Goal: Task Accomplishment & Management: Manage account settings

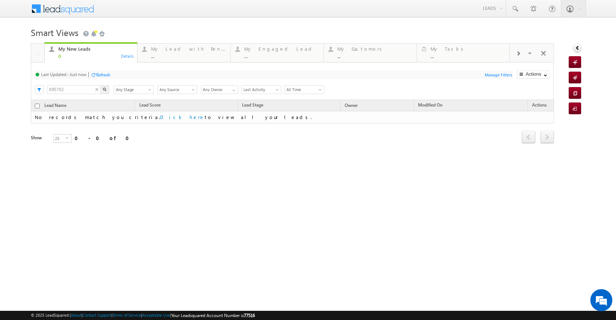
drag, startPoint x: 69, startPoint y: 87, endPoint x: 39, endPoint y: 90, distance: 30.2
click at [39, 90] on div "Last Updated : Just now Refresh Refreshing... Search 695762 X Lead Stage Any St…" at bounding box center [292, 80] width 523 height 37
click at [70, 91] on input "695762" at bounding box center [73, 89] width 53 height 9
drag, startPoint x: 70, startPoint y: 90, endPoint x: 49, endPoint y: 89, distance: 21.3
click at [49, 89] on input "695762" at bounding box center [73, 89] width 53 height 9
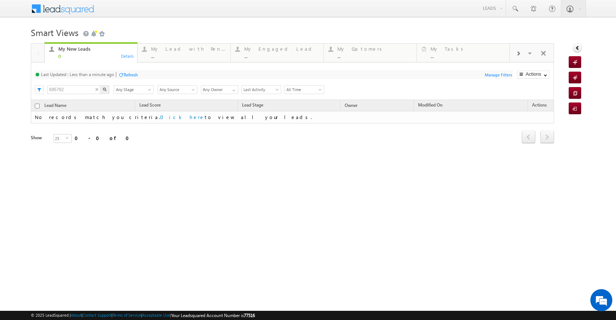
paste input "6716"
type input "696716"
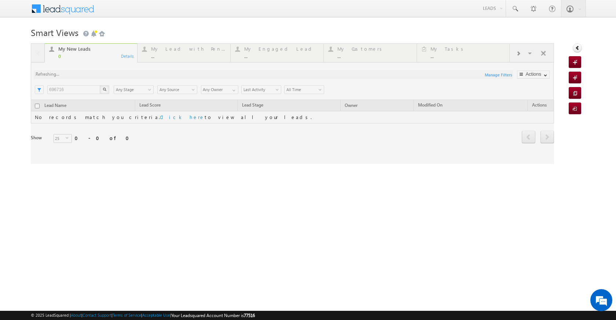
click at [107, 86] on div "My New Leads 0 Details My Lead with Pending Tasks ... Details My Engaged Lead .…" at bounding box center [293, 103] width 524 height 120
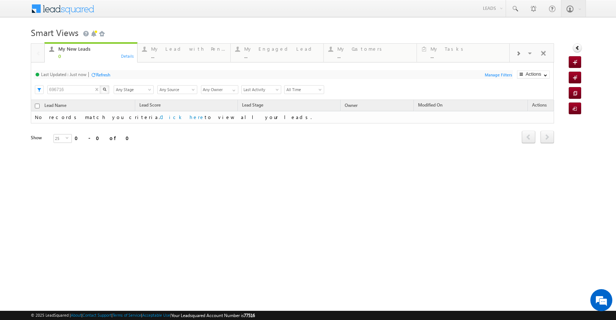
click at [105, 89] on div "My New Leads 0 Details My Lead with Pending Tasks ... Details My Engaged Lead .…" at bounding box center [293, 103] width 524 height 120
drag, startPoint x: 79, startPoint y: 87, endPoint x: 41, endPoint y: 90, distance: 37.5
click at [41, 90] on div "Last Updated : Just now Refresh Refreshing... Search 696716 X Lead Stage Any St…" at bounding box center [292, 80] width 523 height 37
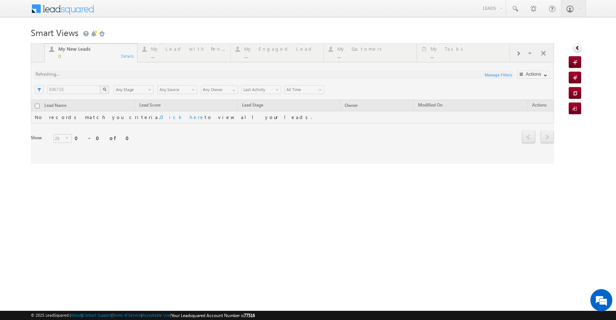
click at [106, 89] on div "My New Leads 0 Details My Lead with Pending Tasks ... Details My Engaged Lead .…" at bounding box center [293, 103] width 524 height 120
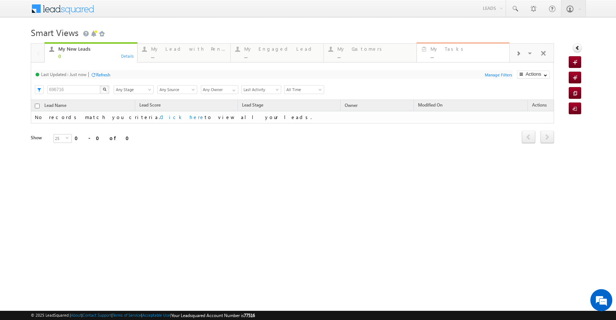
click at [432, 58] on div "..." at bounding box center [468, 56] width 74 height 6
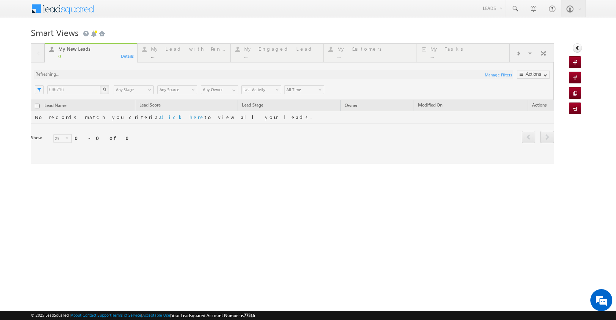
click at [530, 53] on div at bounding box center [293, 103] width 524 height 120
click at [547, 74] on div at bounding box center [293, 103] width 524 height 120
click at [545, 76] on div at bounding box center [293, 103] width 524 height 120
click at [425, 181] on div "Smart Views Getting Started Quick Add Lead My New Leads 0 Details My Lead with …" at bounding box center [308, 116] width 555 height 183
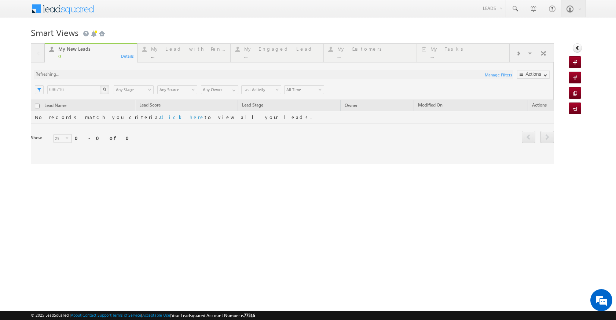
click at [546, 74] on div at bounding box center [293, 103] width 524 height 120
click at [545, 76] on div at bounding box center [293, 103] width 524 height 120
click at [218, 142] on div at bounding box center [293, 103] width 524 height 120
click at [76, 87] on div at bounding box center [293, 103] width 524 height 120
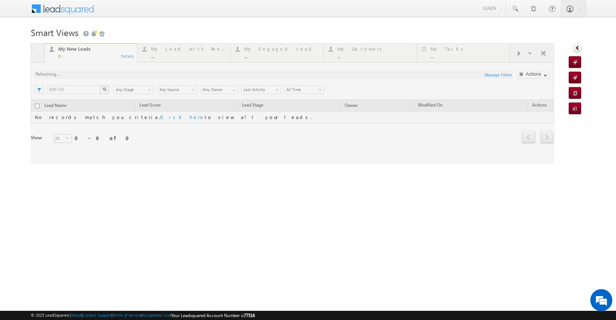
click at [76, 87] on div at bounding box center [293, 103] width 524 height 120
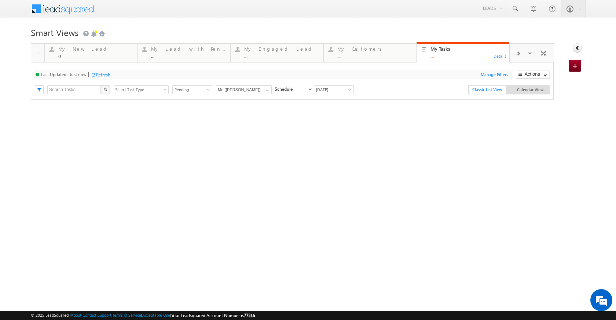
click at [517, 52] on span at bounding box center [518, 54] width 4 height 6
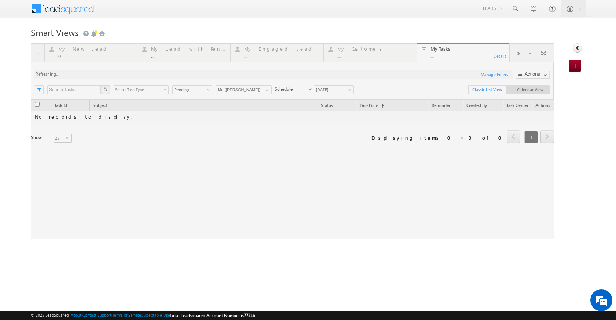
click at [531, 52] on div at bounding box center [293, 141] width 524 height 196
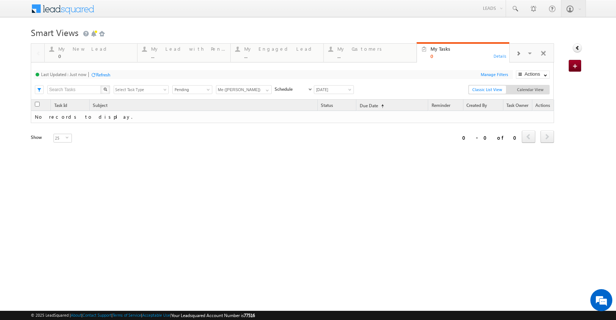
click at [526, 54] on div at bounding box center [518, 53] width 17 height 17
click at [530, 54] on span at bounding box center [530, 54] width 7 height 15
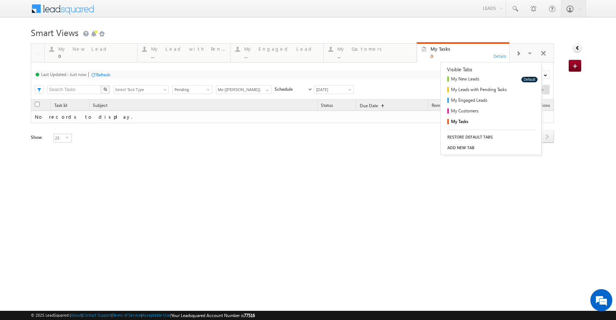
click at [411, 227] on div "Refresh first prev next last 0 - 0 of 0 Task Id Subject Status Due Date (sorted…" at bounding box center [293, 163] width 524 height 128
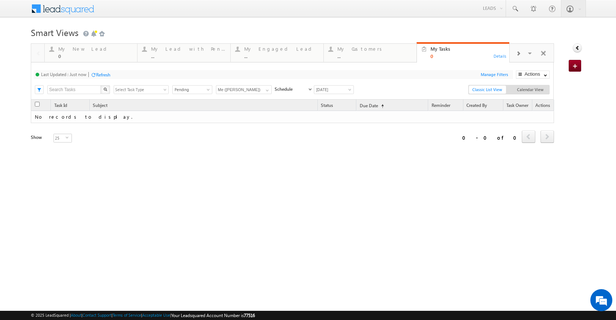
click at [107, 73] on div "Refresh" at bounding box center [103, 75] width 14 height 6
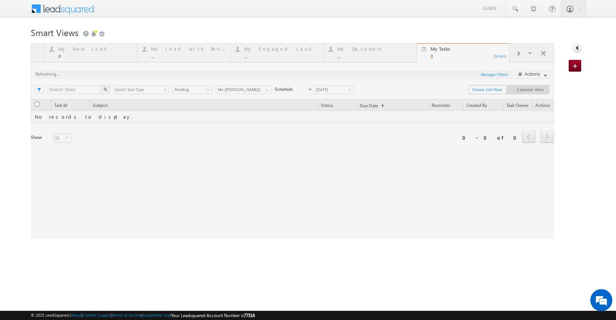
click at [86, 88] on div at bounding box center [293, 141] width 524 height 196
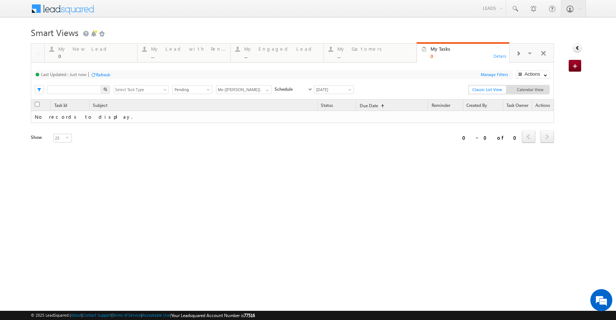
click at [79, 90] on input "text" at bounding box center [74, 89] width 54 height 9
paste input "696716"
type input "696716"
click at [105, 88] on img "button" at bounding box center [105, 89] width 4 height 4
click at [76, 88] on input "696716" at bounding box center [74, 89] width 54 height 9
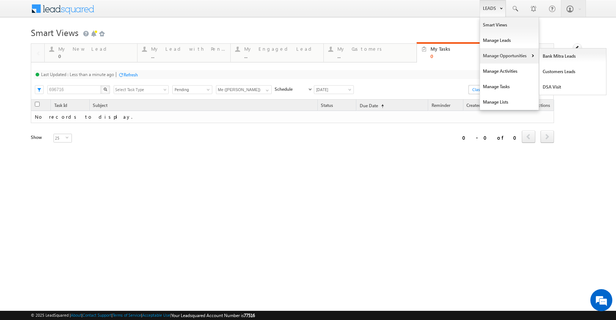
click at [508, 52] on link "Manage Opportunities" at bounding box center [509, 55] width 59 height 15
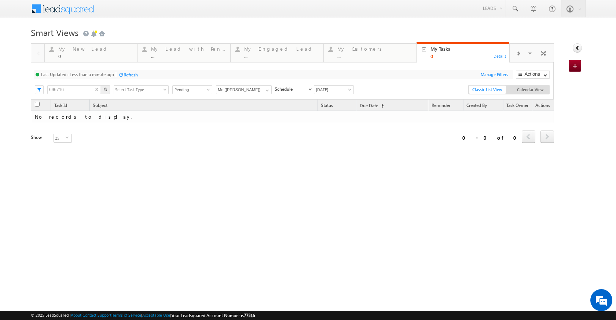
click at [74, 89] on input "696716" at bounding box center [74, 89] width 54 height 9
click at [70, 90] on input "696716" at bounding box center [74, 89] width 54 height 9
click at [107, 88] on button "button" at bounding box center [106, 89] width 10 height 9
click at [34, 89] on div "Search 696716 X All Task Types All Appointments Meeting All To-dos Follow-Up Ph…" at bounding box center [292, 88] width 522 height 11
click at [107, 91] on button "button" at bounding box center [106, 89] width 10 height 9
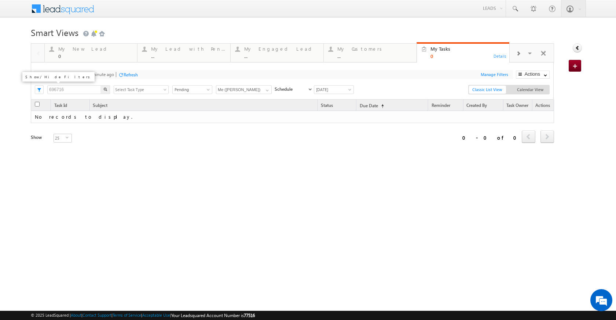
drag, startPoint x: 68, startPoint y: 90, endPoint x: 36, endPoint y: 86, distance: 32.9
click at [36, 86] on div "Last Updated : Less than a minute ago Refresh Refreshing... Search 696716 X All…" at bounding box center [292, 80] width 523 height 37
click at [88, 88] on input "696716" at bounding box center [74, 89] width 54 height 9
drag, startPoint x: 79, startPoint y: 88, endPoint x: 48, endPoint y: 89, distance: 30.8
click at [48, 89] on input "696716" at bounding box center [74, 89] width 54 height 9
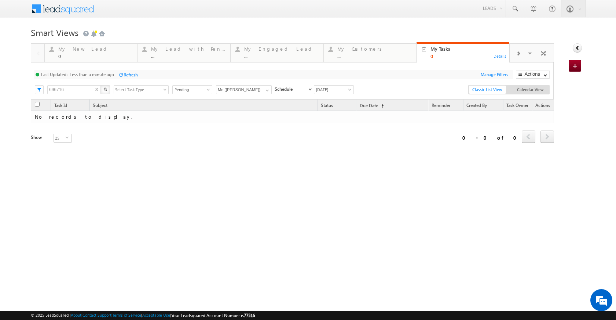
click at [107, 91] on img "button" at bounding box center [105, 89] width 4 height 4
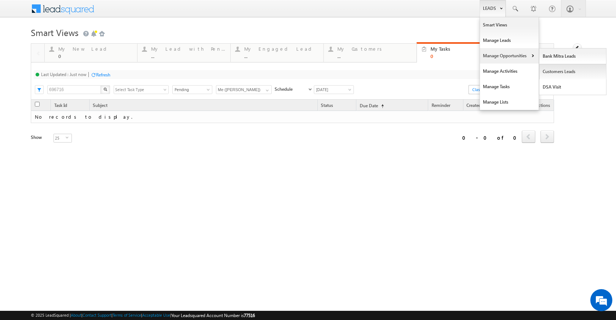
click at [557, 72] on link "Customers Leads" at bounding box center [573, 71] width 67 height 15
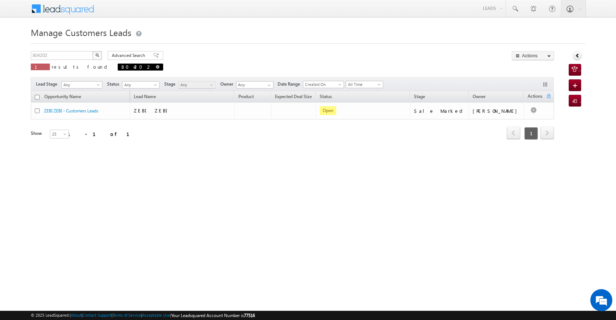
click at [156, 68] on span at bounding box center [158, 67] width 4 height 4
type input "Search Customers Leads"
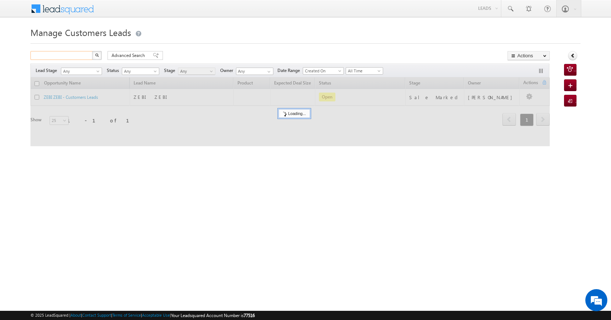
click at [56, 58] on input "text" at bounding box center [61, 55] width 63 height 9
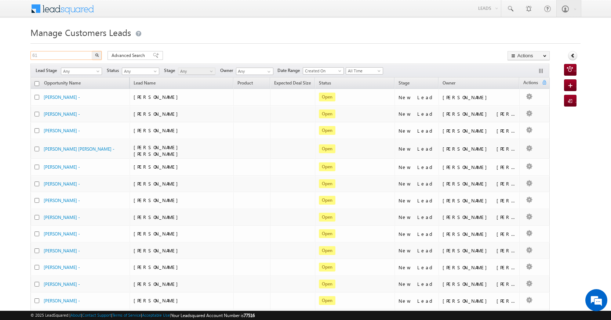
type input "6"
type input "Search Customers Leads"
paste input "696716"
type input "696716"
click at [98, 57] on button "button" at bounding box center [97, 55] width 10 height 9
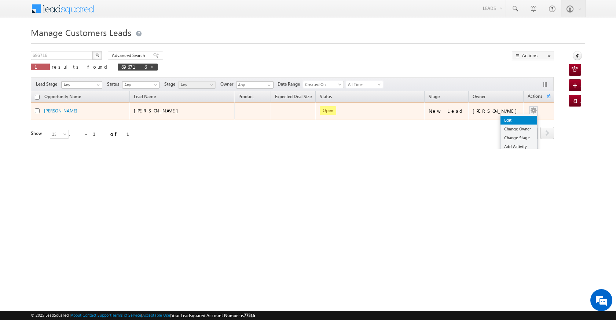
click at [513, 116] on link "Edit" at bounding box center [519, 120] width 37 height 9
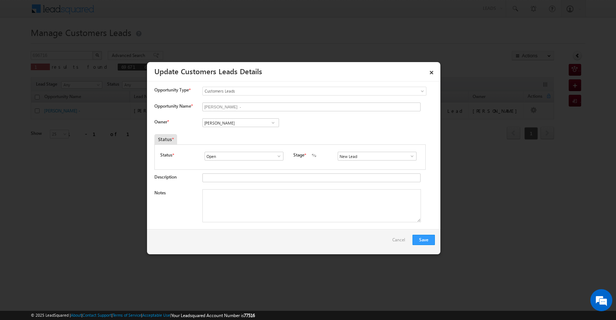
click at [271, 124] on span at bounding box center [273, 123] width 7 height 6
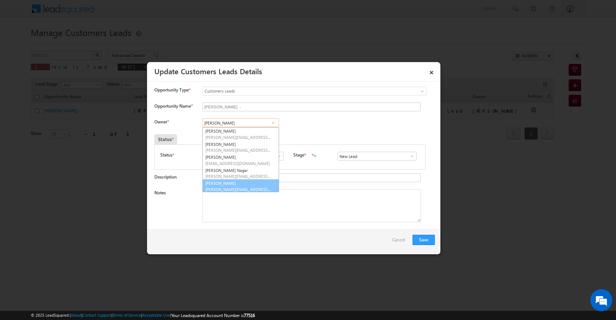
scroll to position [2, 0]
click at [246, 182] on link "Shubham Kumar shubham.kumar3@sgrlimited.in" at bounding box center [241, 184] width 77 height 14
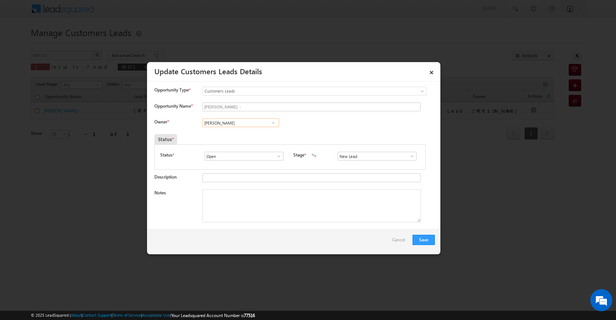
type input "Shubham Kumar"
click at [278, 156] on span at bounding box center [279, 156] width 7 height 6
drag, startPoint x: 274, startPoint y: 158, endPoint x: 285, endPoint y: 157, distance: 11.1
click at [277, 158] on link at bounding box center [277, 155] width 9 height 7
click at [409, 156] on span at bounding box center [412, 156] width 7 height 6
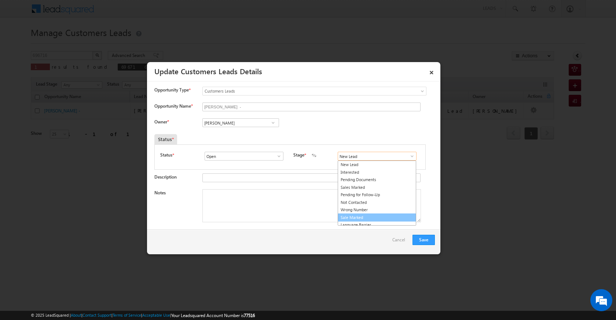
click at [375, 215] on link "Sale Marked" at bounding box center [377, 217] width 79 height 8
type input "Sale Marked"
click at [278, 198] on textarea "Notes" at bounding box center [312, 205] width 219 height 33
click at [251, 197] on textarea "Notes" at bounding box center [312, 205] width 219 height 33
paste textarea "PLOT REGISTRY PV VAILUE 15 LAC LOAN AMOUNT 10 LAC BUSINESS PEPSI DISIBUTER SUPL…"
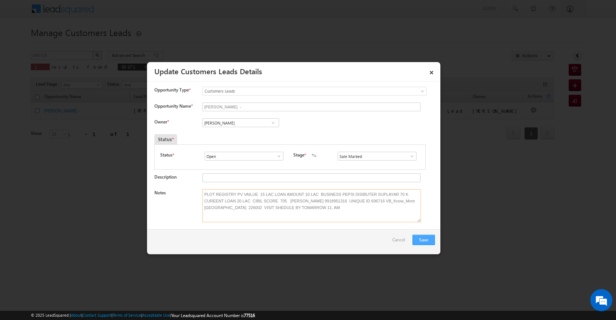
type textarea "PLOT REGISTRY PV VAILUE 15 LAC LOAN AMOUNT 10 LAC BUSINESS PEPSI DISIBUTER SUPL…"
click at [428, 239] on button "Save" at bounding box center [424, 239] width 22 height 10
